Goal: Check status: Check status

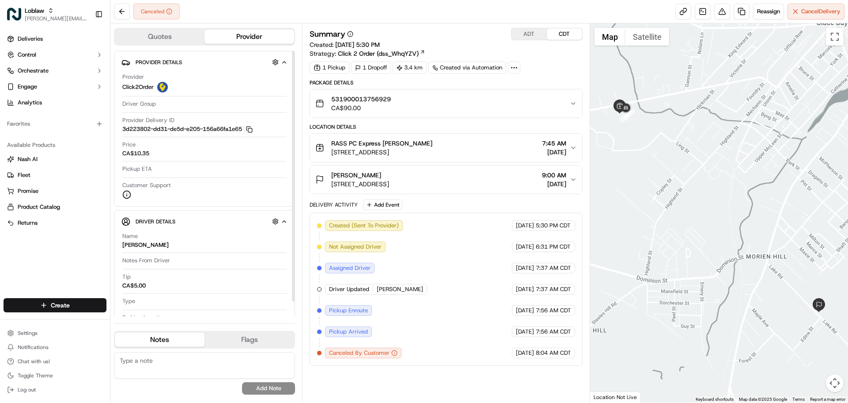
click at [180, 151] on div "Price CA$10.35" at bounding box center [204, 149] width 164 height 17
click at [153, 153] on icon "button" at bounding box center [154, 153] width 6 height 6
click at [155, 179] on icon "button" at bounding box center [154, 177] width 6 height 6
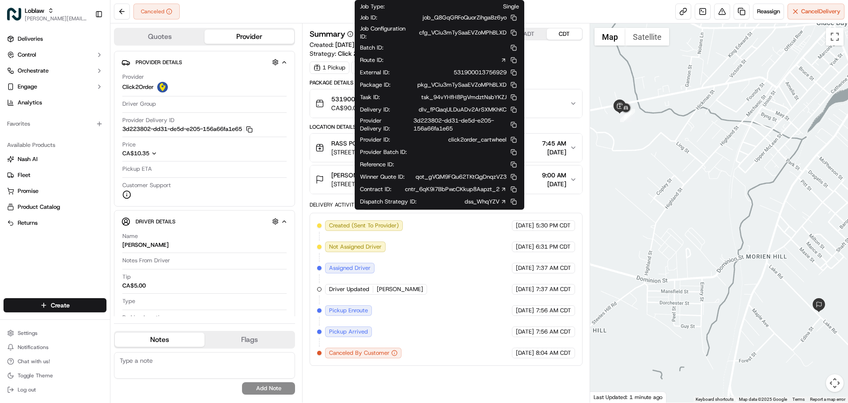
click at [506, 192] on icon at bounding box center [504, 189] width 6 height 6
click at [512, 192] on button at bounding box center [514, 189] width 11 height 11
click at [503, 192] on icon at bounding box center [504, 189] width 6 height 6
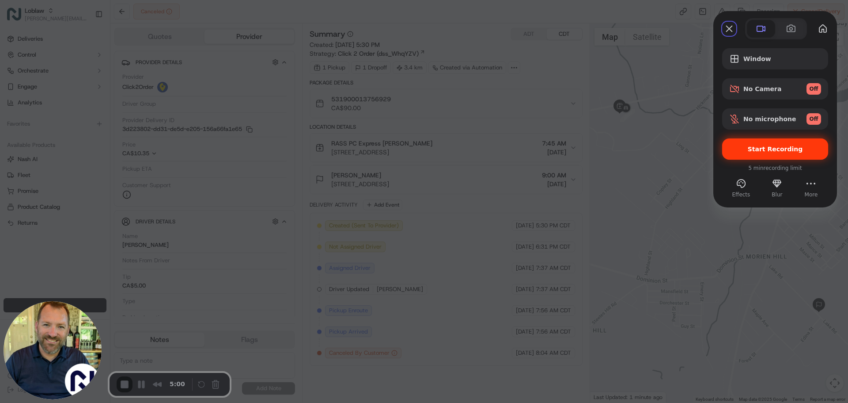
click at [787, 148] on span "Start Recording" at bounding box center [775, 148] width 55 height 7
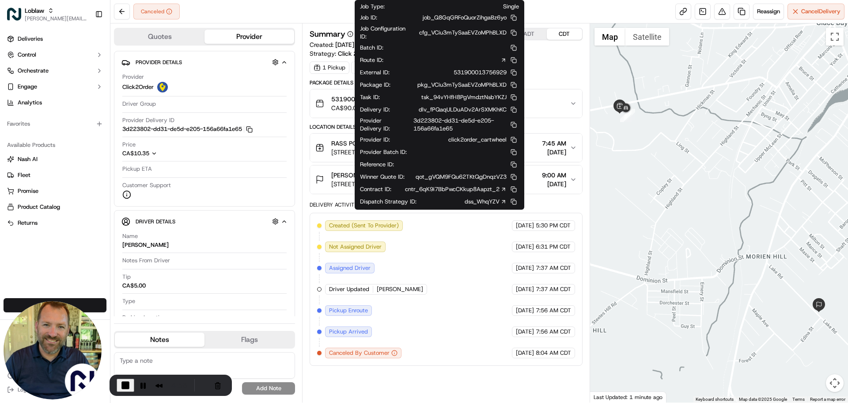
click at [504, 190] on icon at bounding box center [503, 189] width 3 height 3
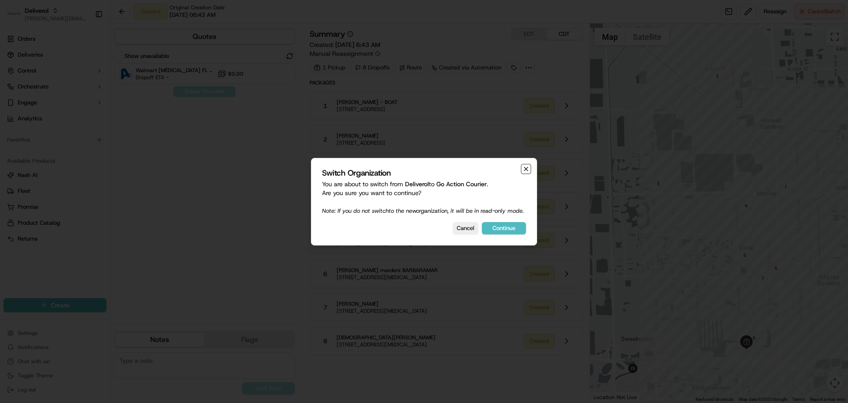
click at [527, 165] on icon "button" at bounding box center [526, 168] width 7 height 7
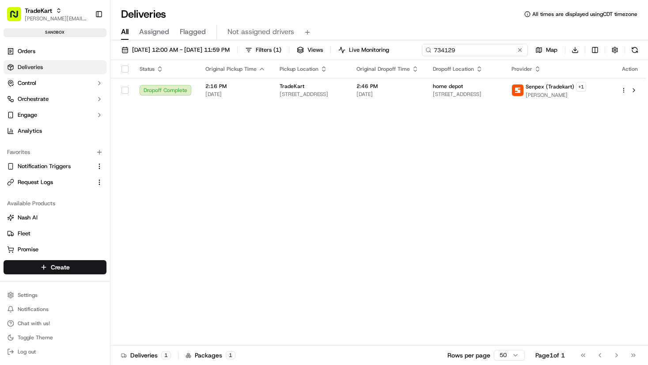
click at [487, 49] on div "[DATE] 12:00 AM - [DATE] 11:59 PM Filters ( 1 ) Views Live Monitoring 734129 Ma…" at bounding box center [379, 52] width 538 height 16
